Goal: Register for event/course

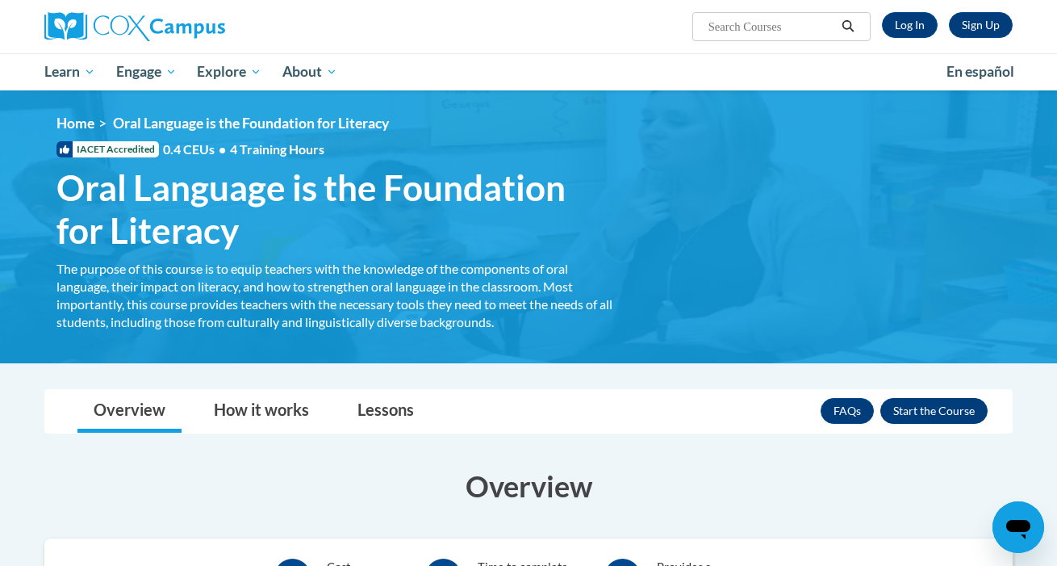
click at [950, 412] on button "Enroll" at bounding box center [933, 411] width 107 height 26
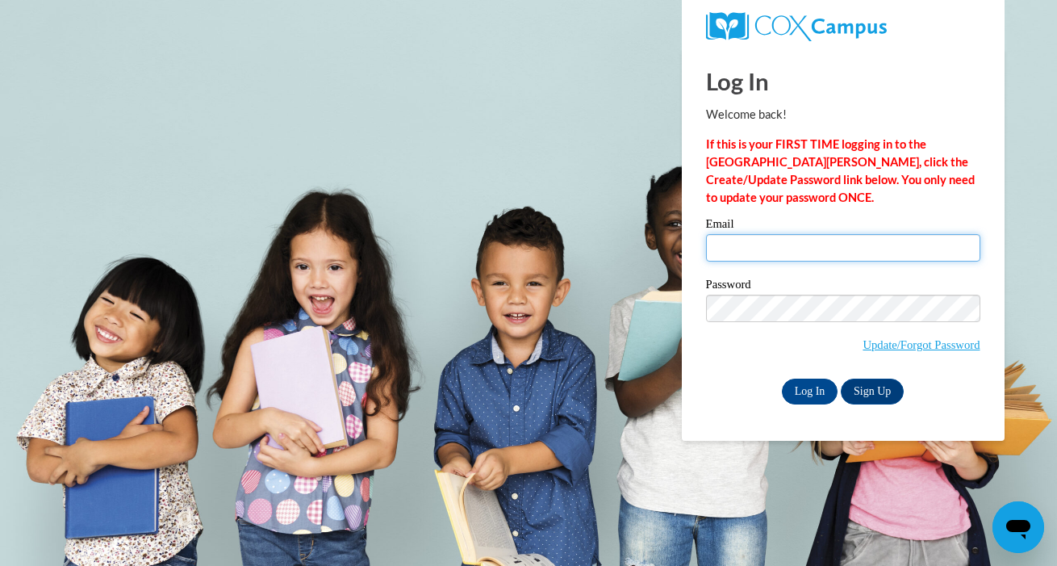
type input "slbeardsley@outlook.com"
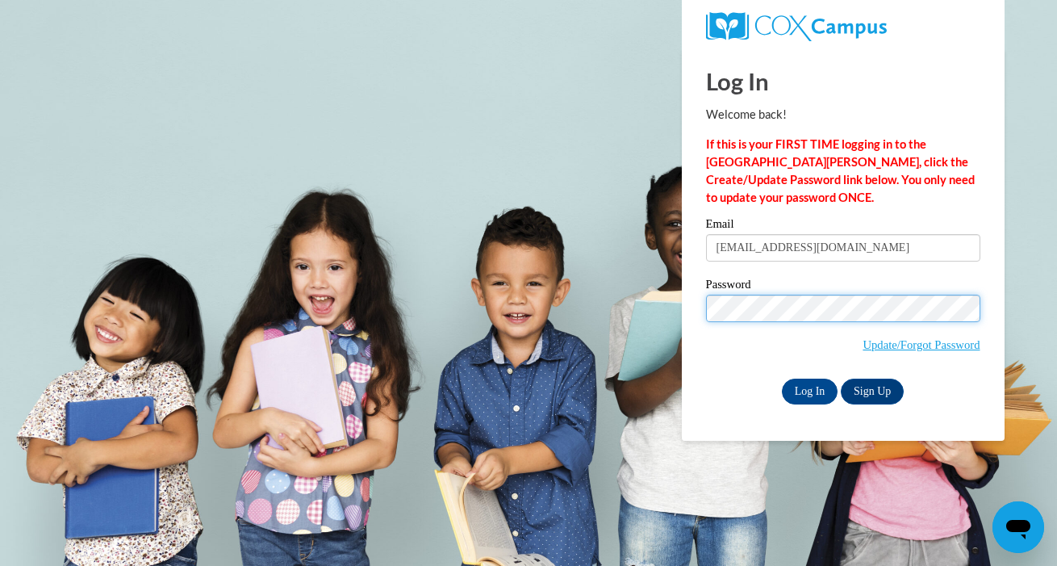
click at [809, 388] on input "Log In" at bounding box center [810, 391] width 56 height 26
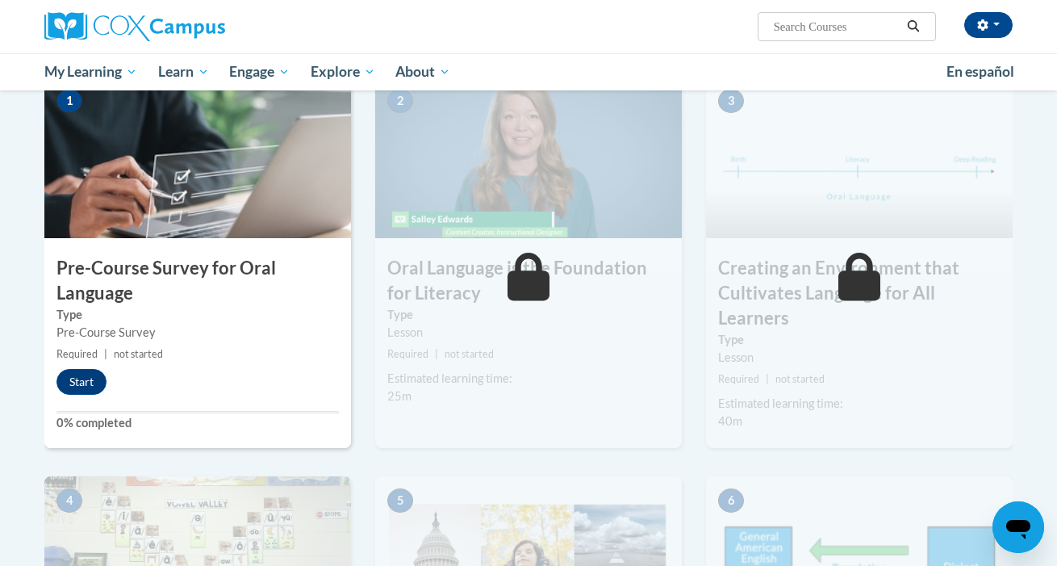
scroll to position [332, 0]
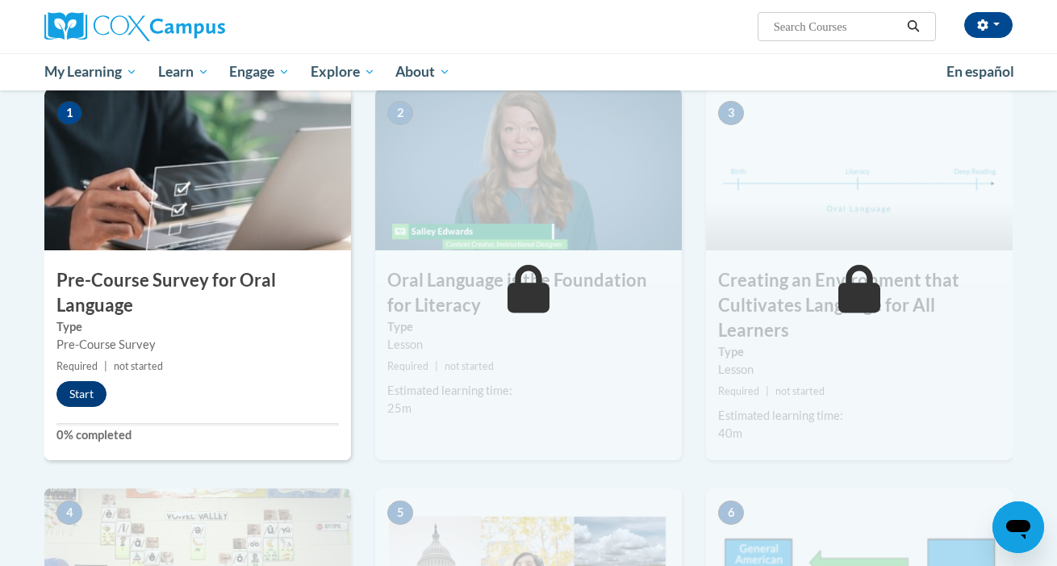
click at [92, 388] on button "Start" at bounding box center [81, 394] width 50 height 26
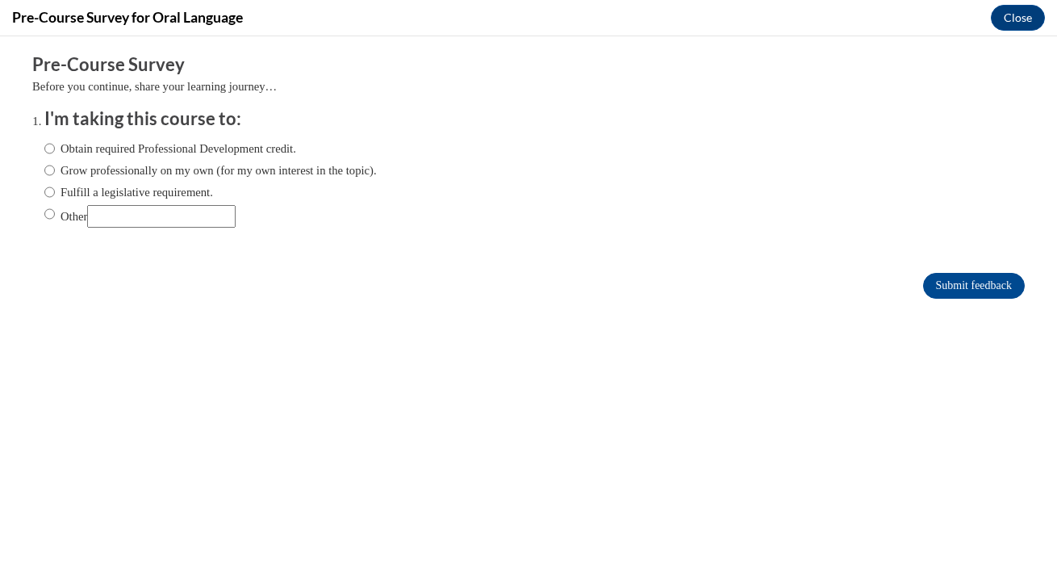
scroll to position [0, 0]
click at [48, 148] on input "Obtain required Professional Development credit." at bounding box center [49, 149] width 10 height 18
radio input "true"
click at [962, 282] on input "Submit feedback" at bounding box center [974, 286] width 102 height 26
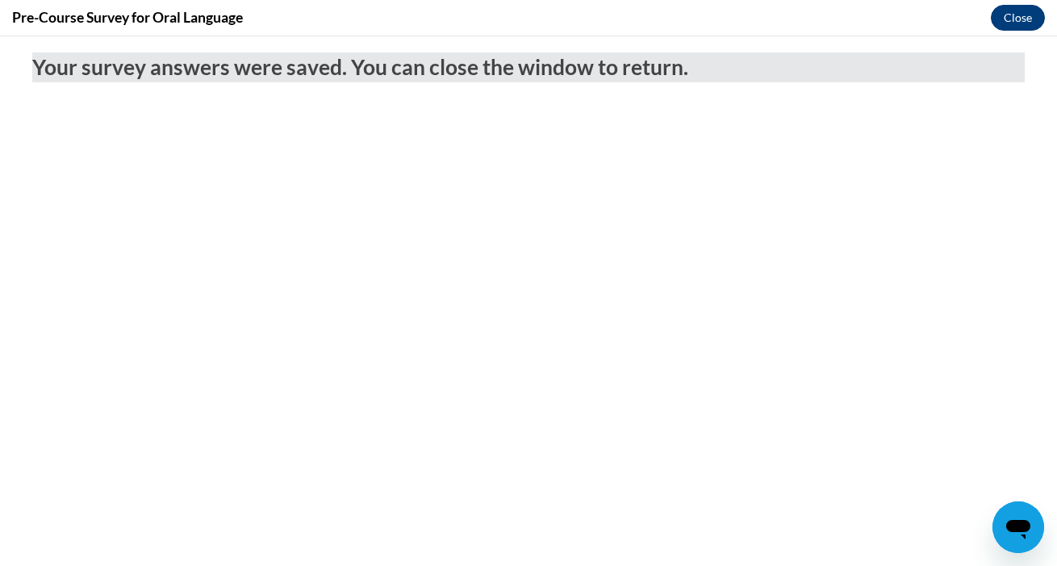
click at [1014, 22] on button "Close" at bounding box center [1018, 18] width 54 height 26
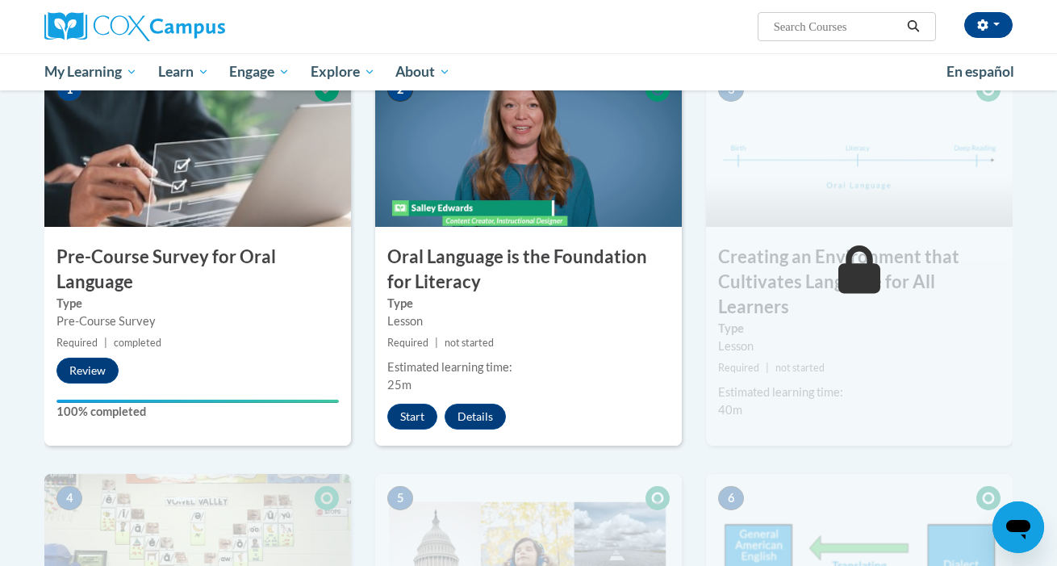
scroll to position [347, 0]
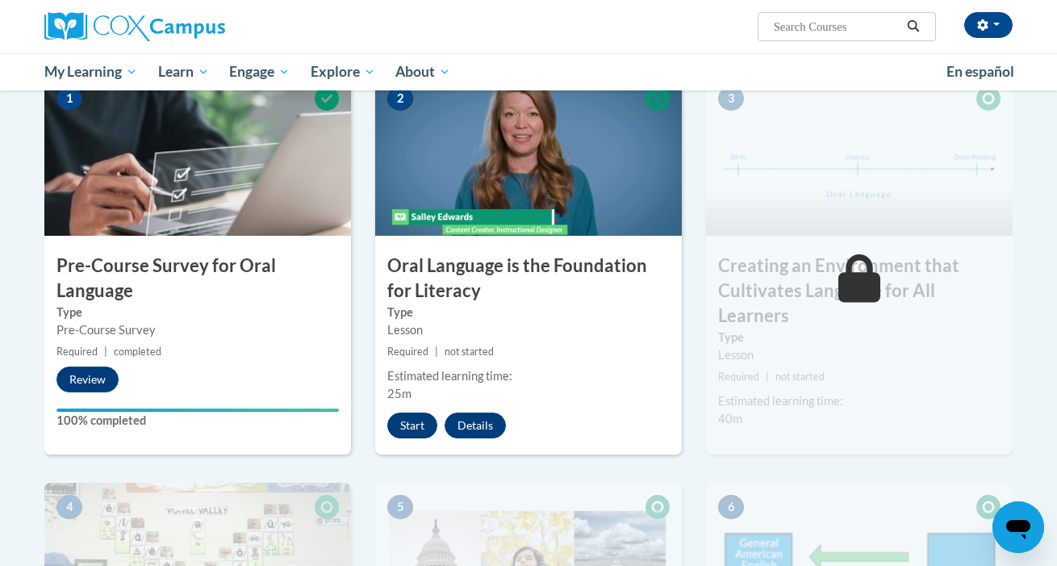
click at [416, 420] on button "Start" at bounding box center [412, 425] width 50 height 26
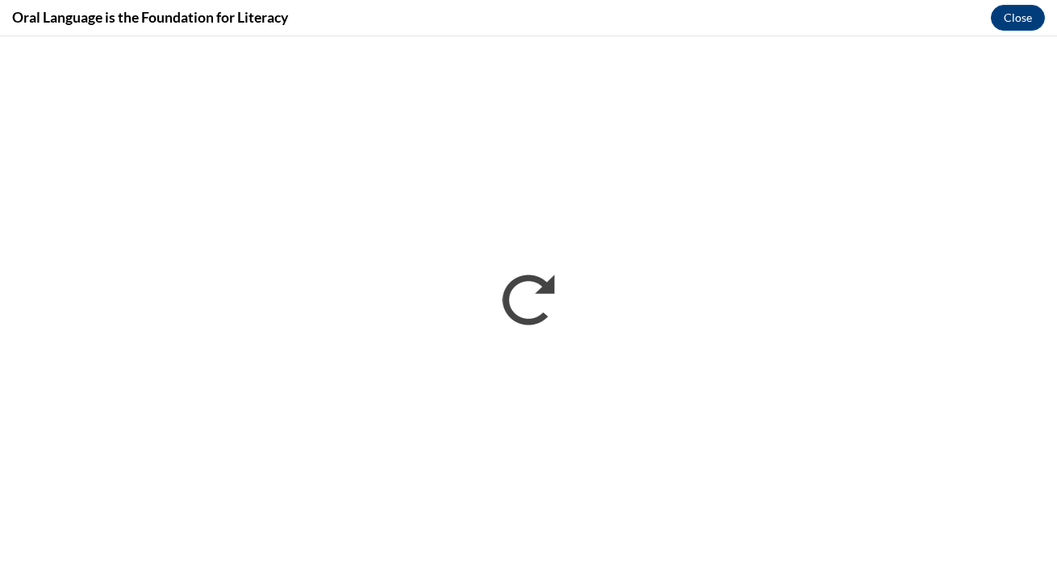
scroll to position [0, 0]
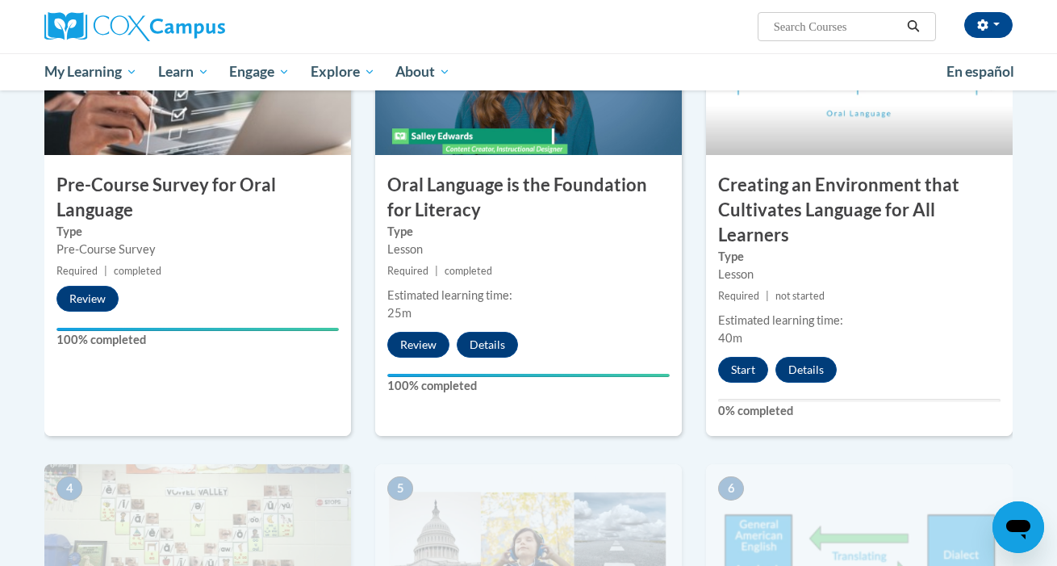
scroll to position [439, 0]
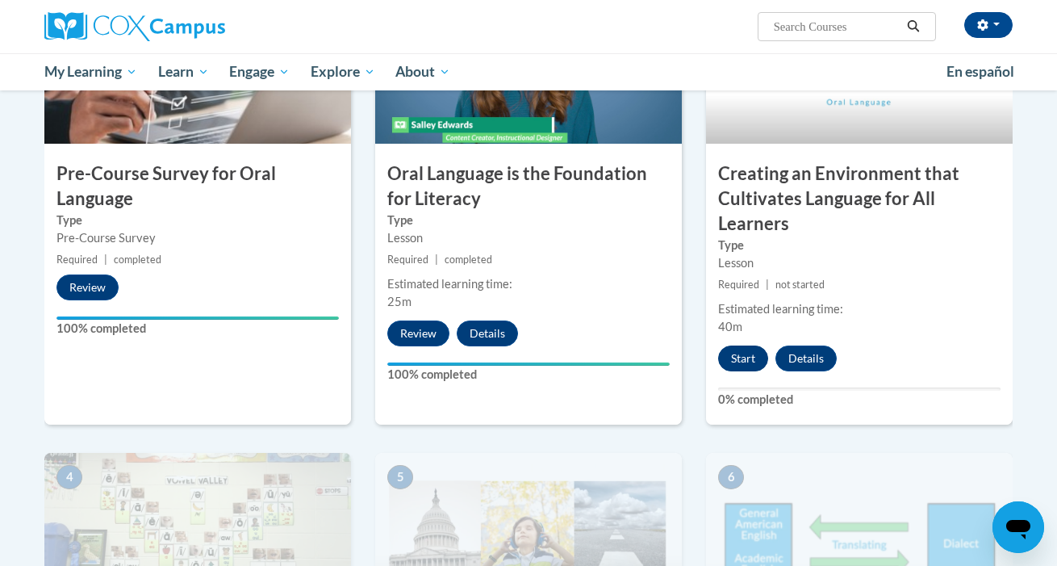
click at [744, 360] on button "Start" at bounding box center [743, 358] width 50 height 26
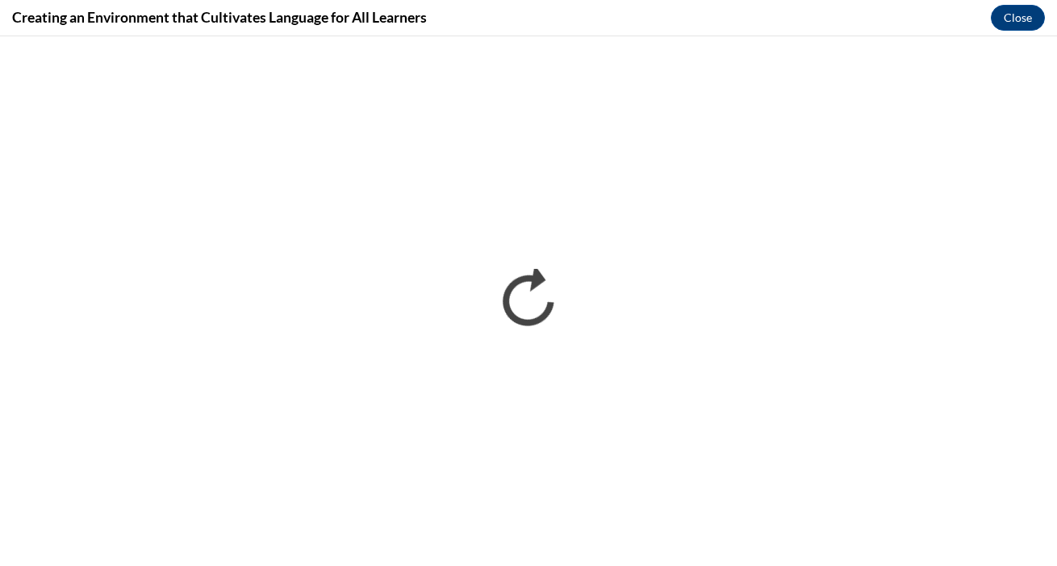
scroll to position [0, 0]
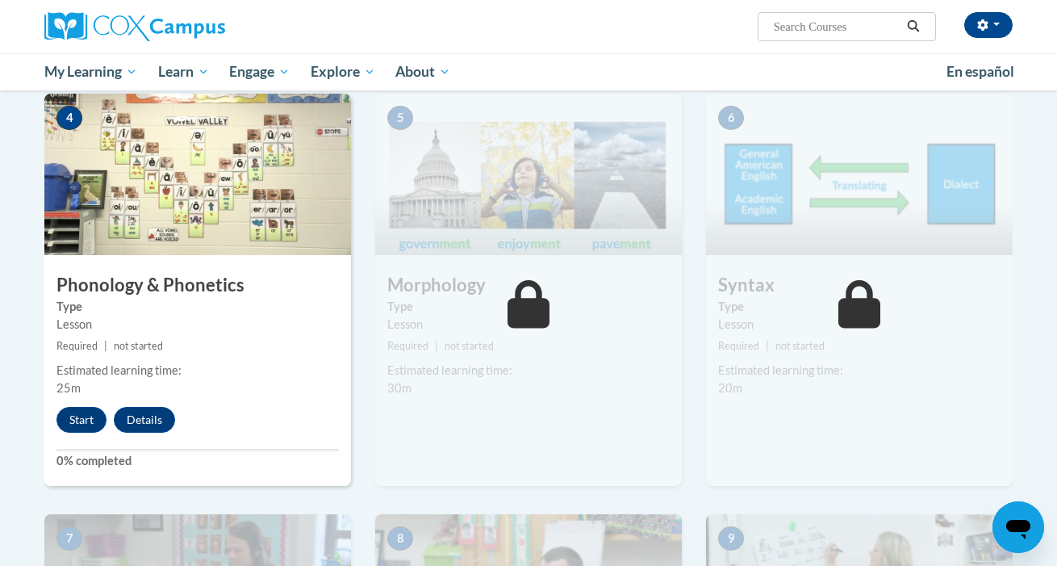
scroll to position [811, 0]
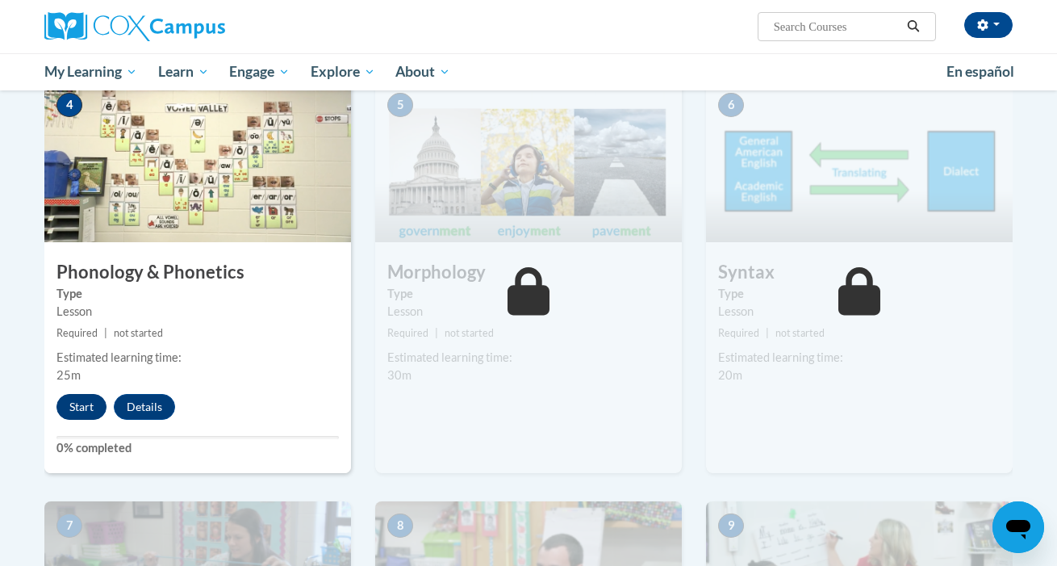
click at [91, 404] on button "Start" at bounding box center [81, 407] width 50 height 26
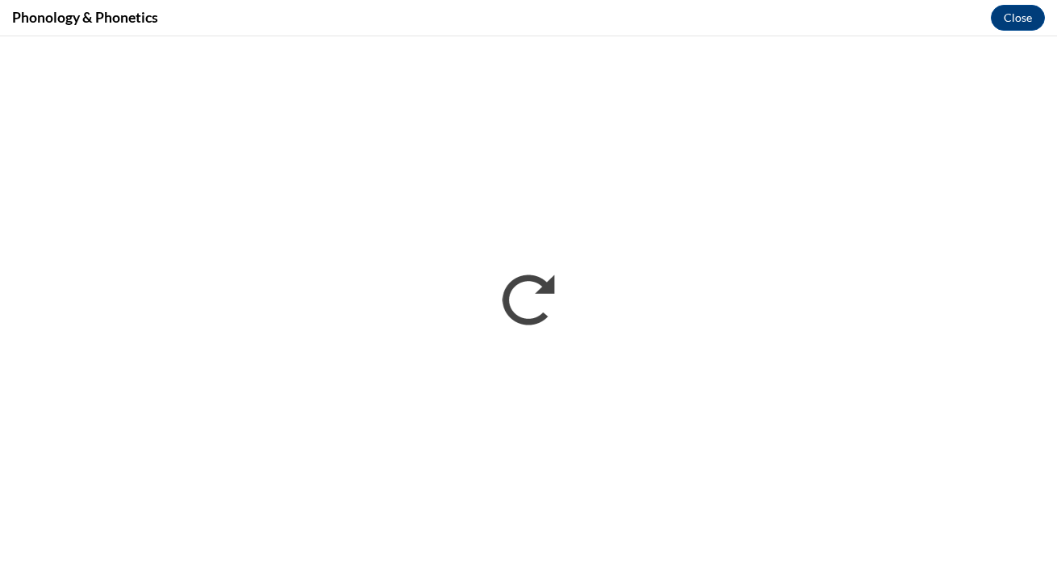
scroll to position [0, 0]
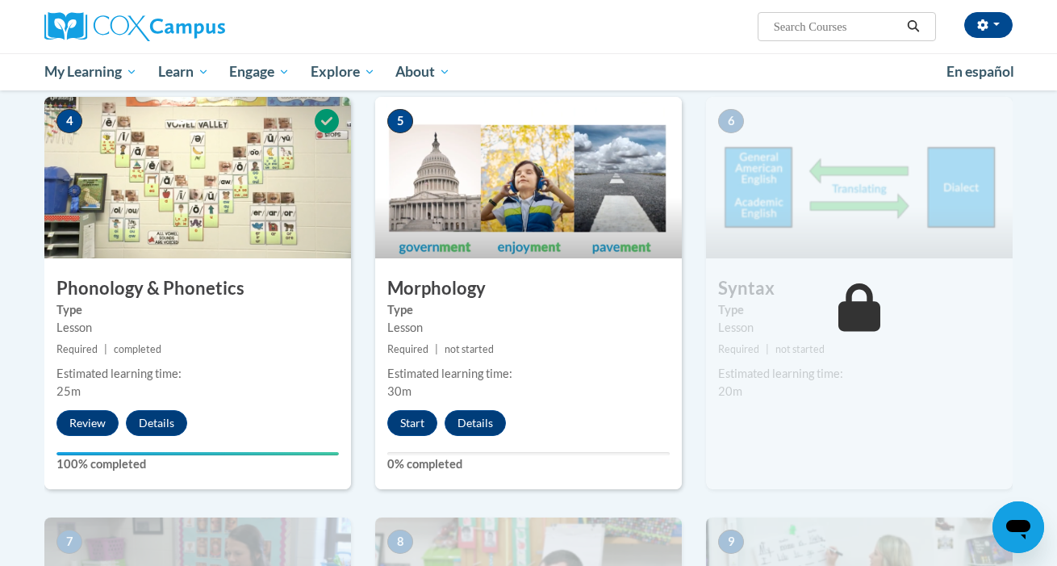
scroll to position [805, 0]
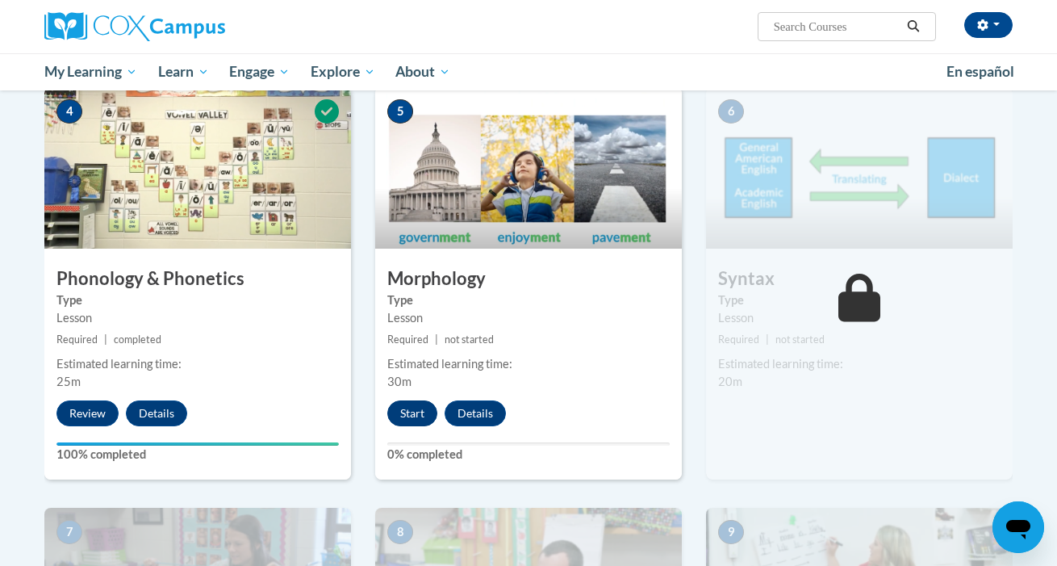
click at [417, 413] on button "Start" at bounding box center [412, 413] width 50 height 26
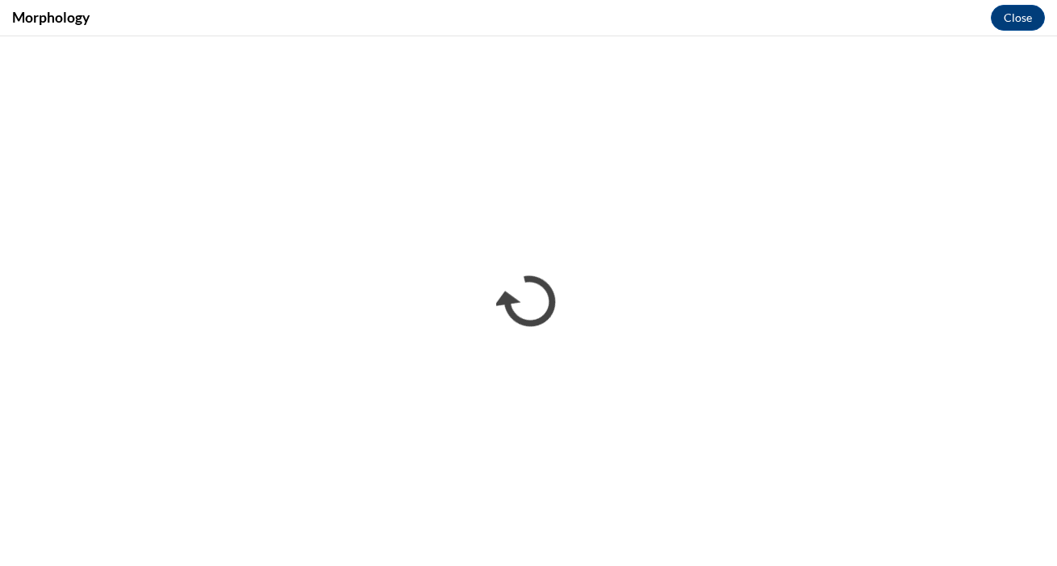
scroll to position [0, 0]
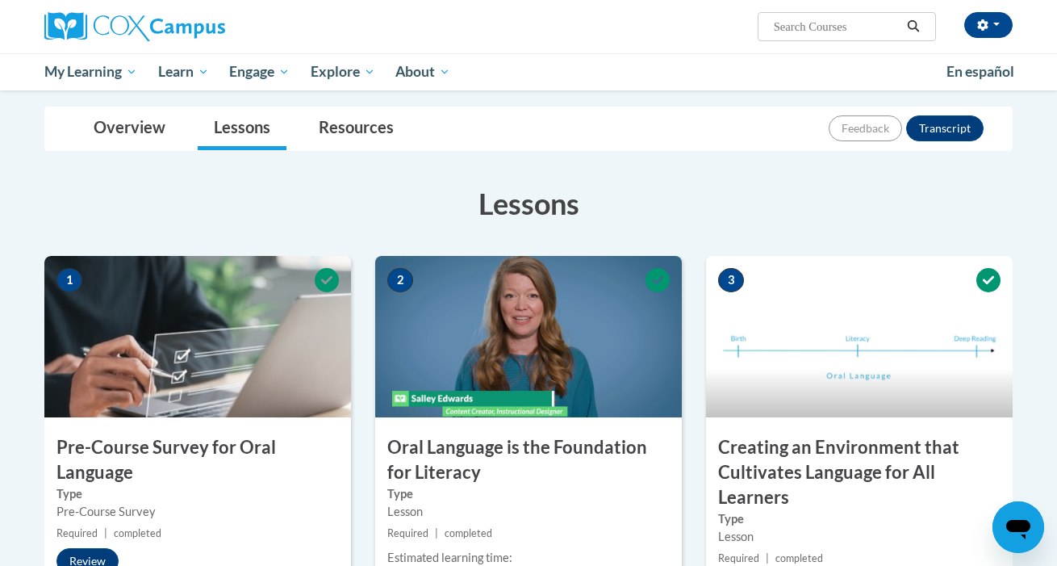
scroll to position [102, 0]
